Goal: Transaction & Acquisition: Obtain resource

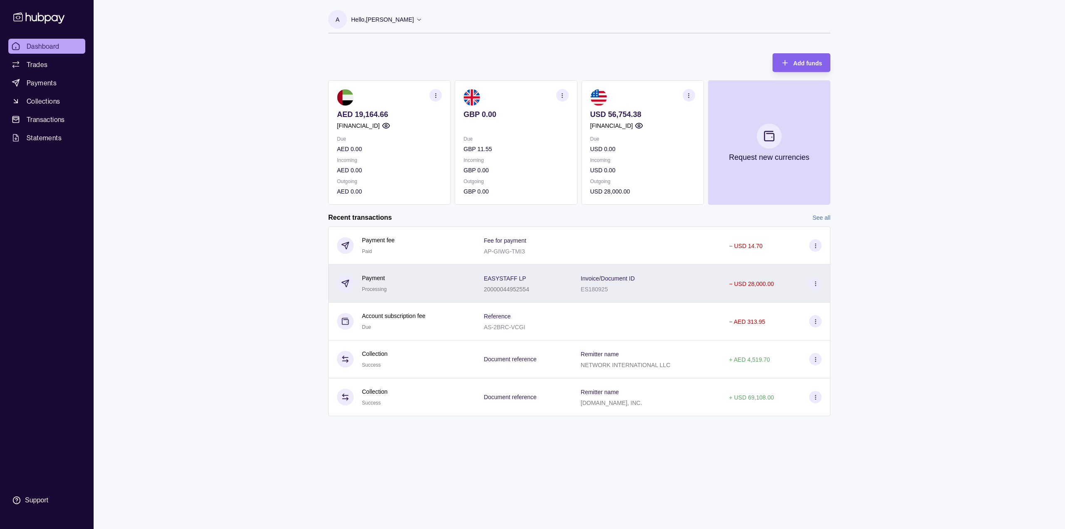
click at [537, 284] on div "EASYSTAFF LP 20000044952554" at bounding box center [524, 283] width 80 height 21
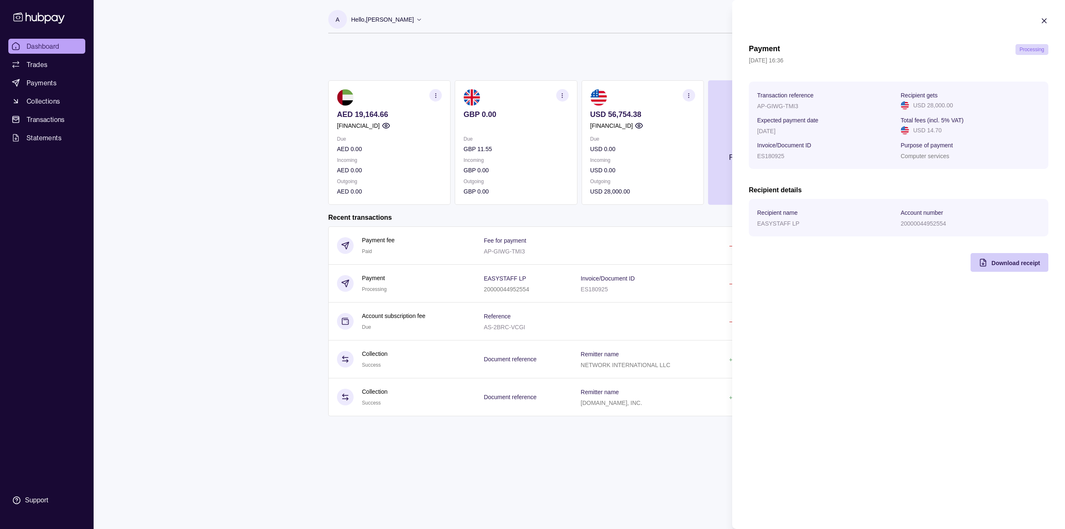
click at [1021, 266] on div "Download receipt" at bounding box center [1016, 263] width 49 height 10
drag, startPoint x: 1048, startPoint y: 21, endPoint x: 992, endPoint y: 36, distance: 57.4
click at [1048, 21] on icon "button" at bounding box center [1044, 21] width 8 height 8
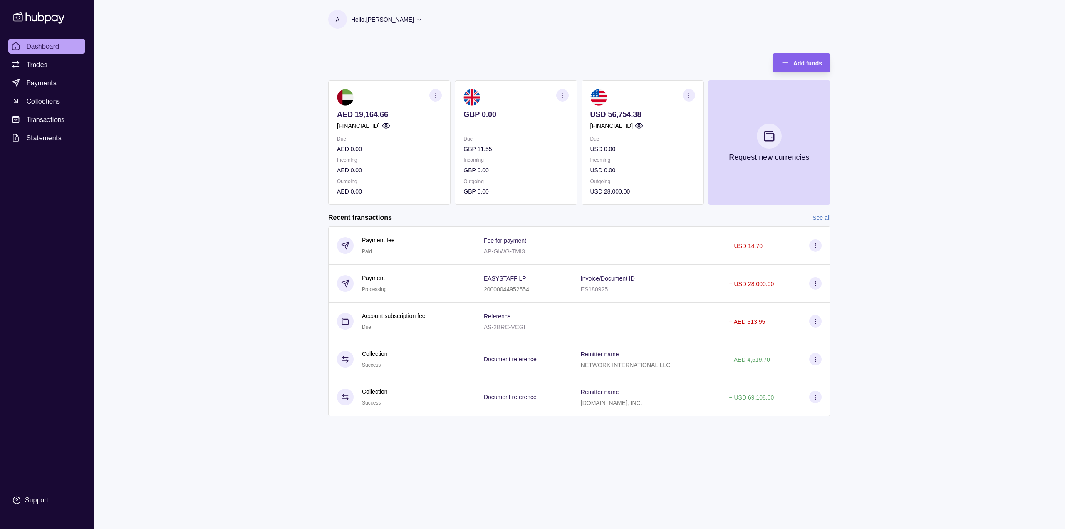
click at [823, 217] on link "See all" at bounding box center [822, 217] width 18 height 9
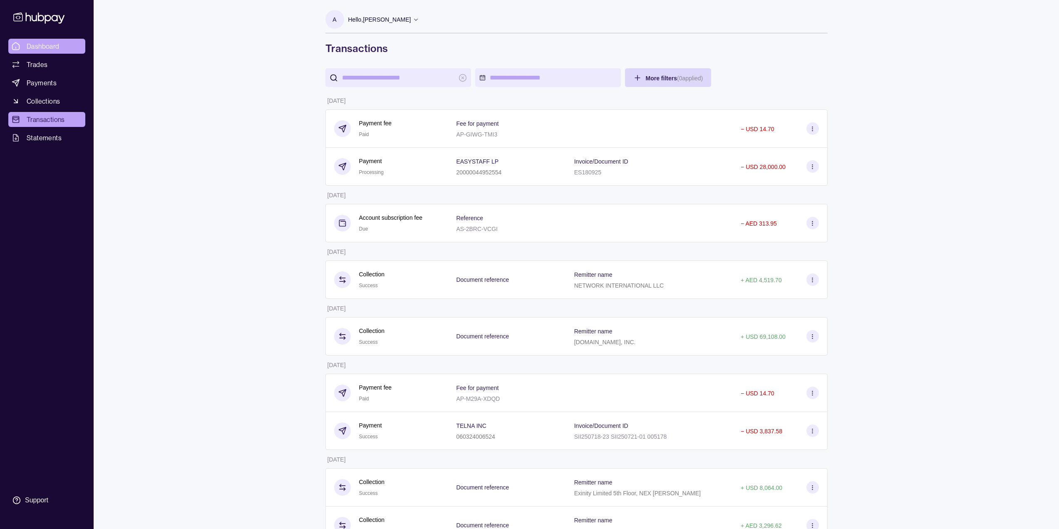
click at [49, 44] on span "Dashboard" at bounding box center [43, 46] width 33 height 10
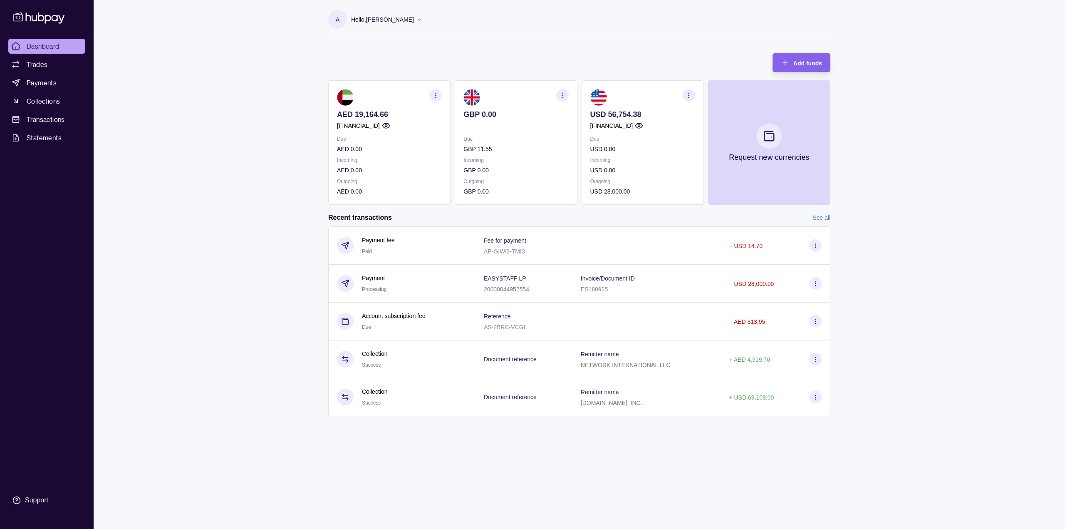
click at [237, 227] on div "Dashboard Trades Payments Collections Transactions Statements Support A Hello, …" at bounding box center [532, 264] width 1065 height 529
